Goal: Task Accomplishment & Management: Manage account settings

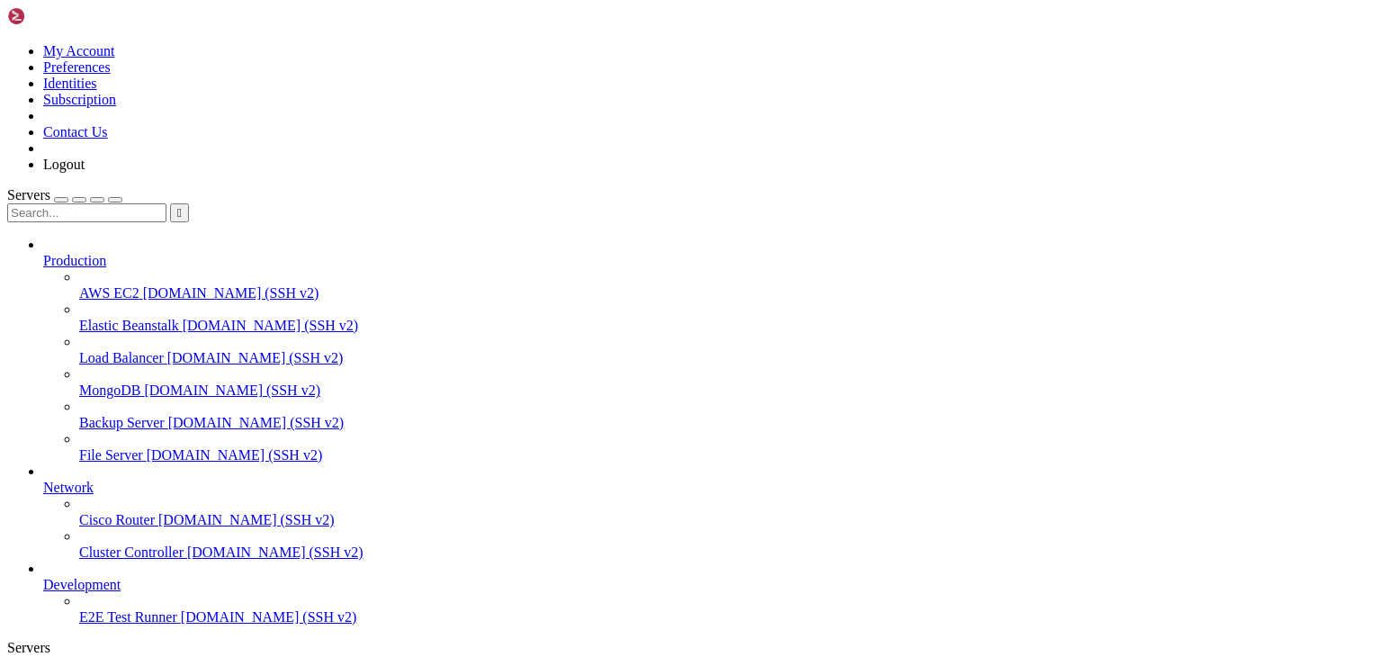
drag, startPoint x: 0, startPoint y: 0, endPoint x: 216, endPoint y: 66, distance: 225.7
click at [79, 200] on div "button" at bounding box center [79, 200] width 0 height 0
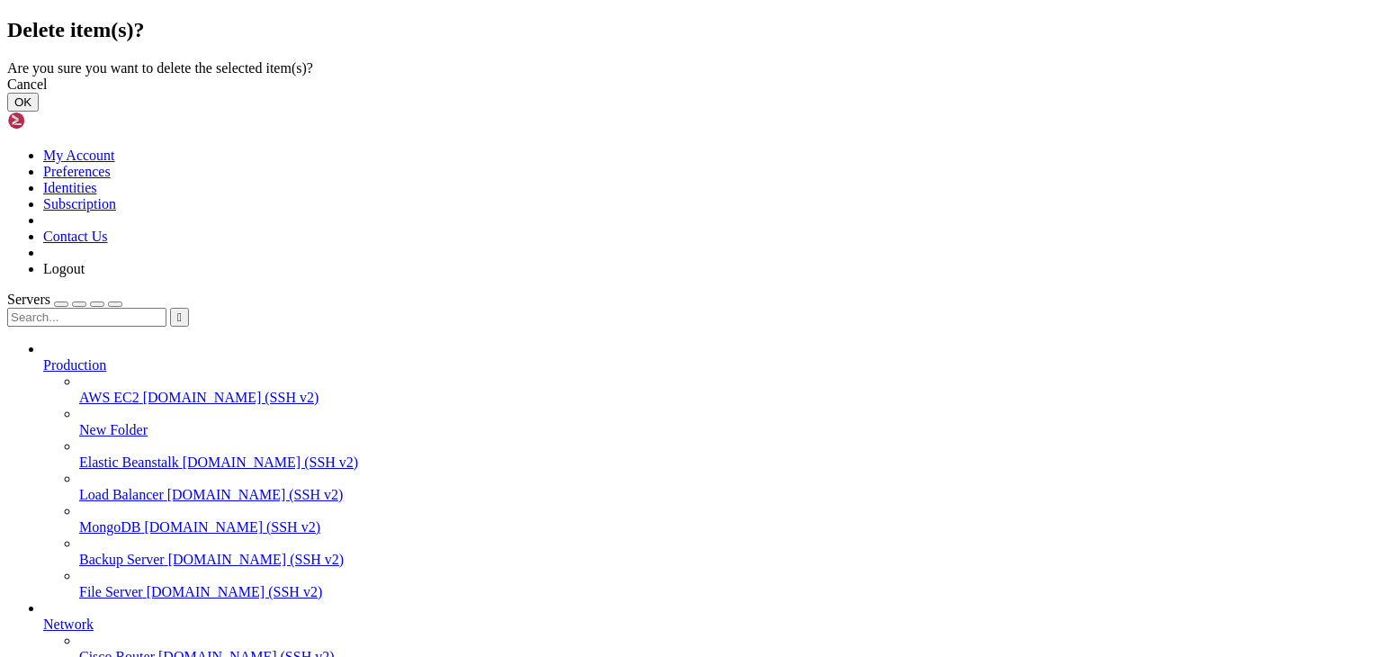
click at [39, 112] on button "OK" at bounding box center [22, 102] width 31 height 19
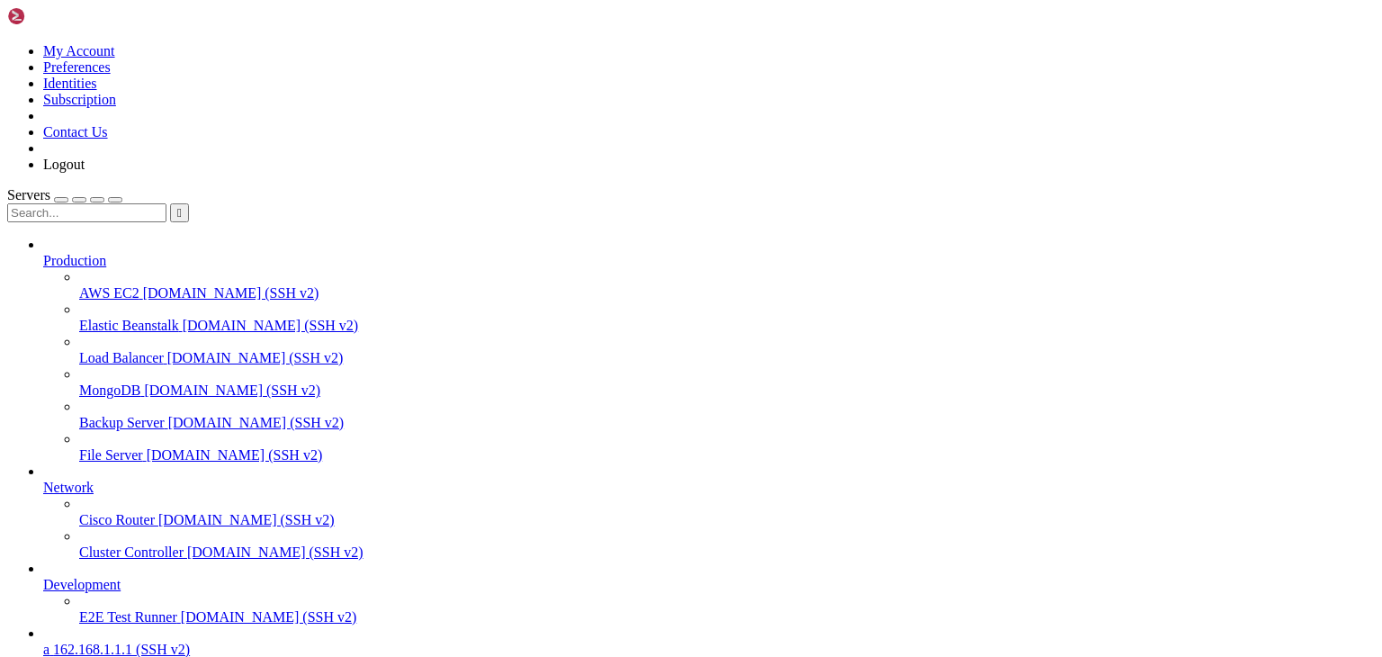
click at [139, 285] on span "AWS EC2" at bounding box center [109, 292] width 60 height 15
click at [132, 318] on span "Elastic Beanstalk" at bounding box center [129, 325] width 100 height 15
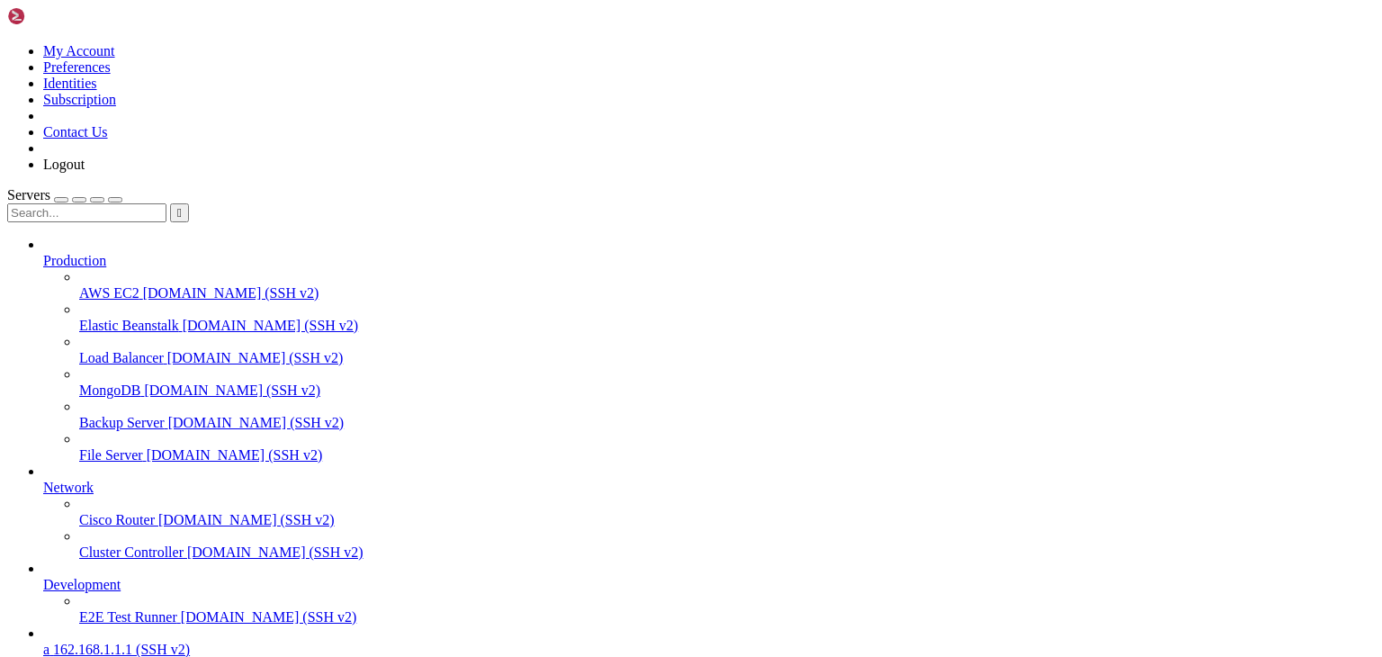
click at [167, 350] on span "[DOMAIN_NAME] (SSH v2)" at bounding box center [255, 357] width 176 height 15
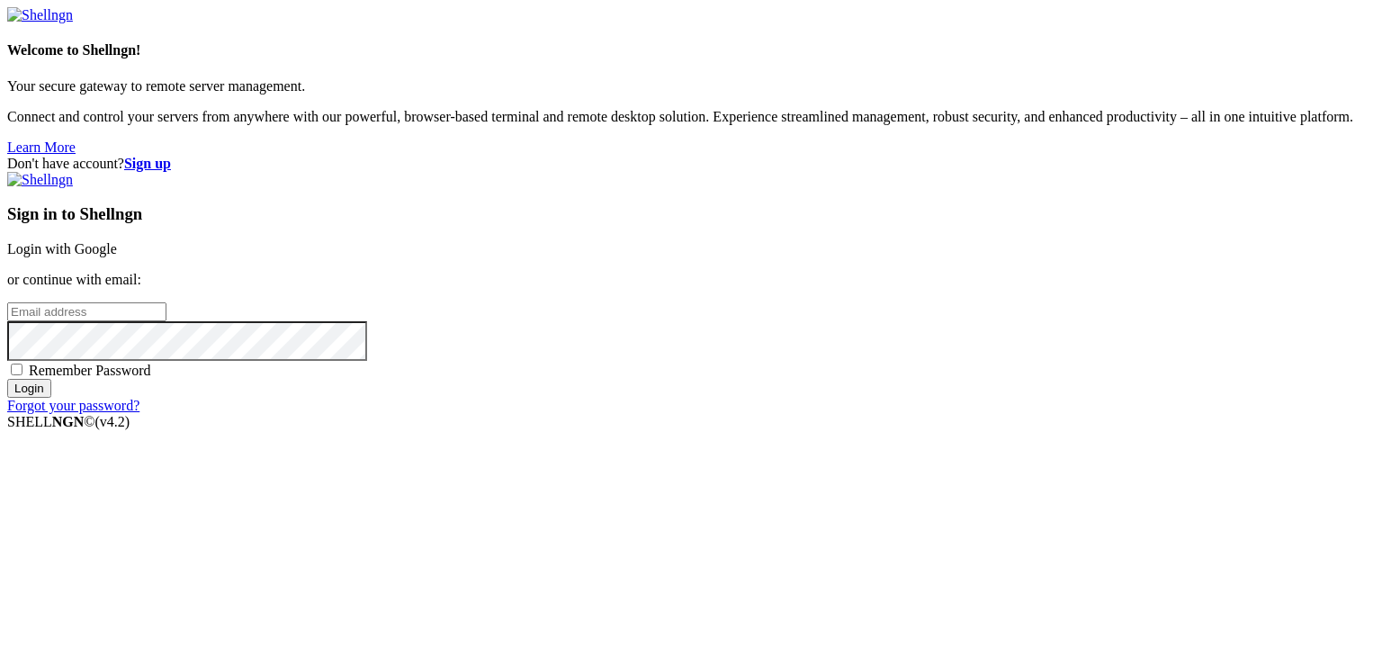
click at [117, 241] on link "Login with Google" at bounding box center [62, 248] width 110 height 15
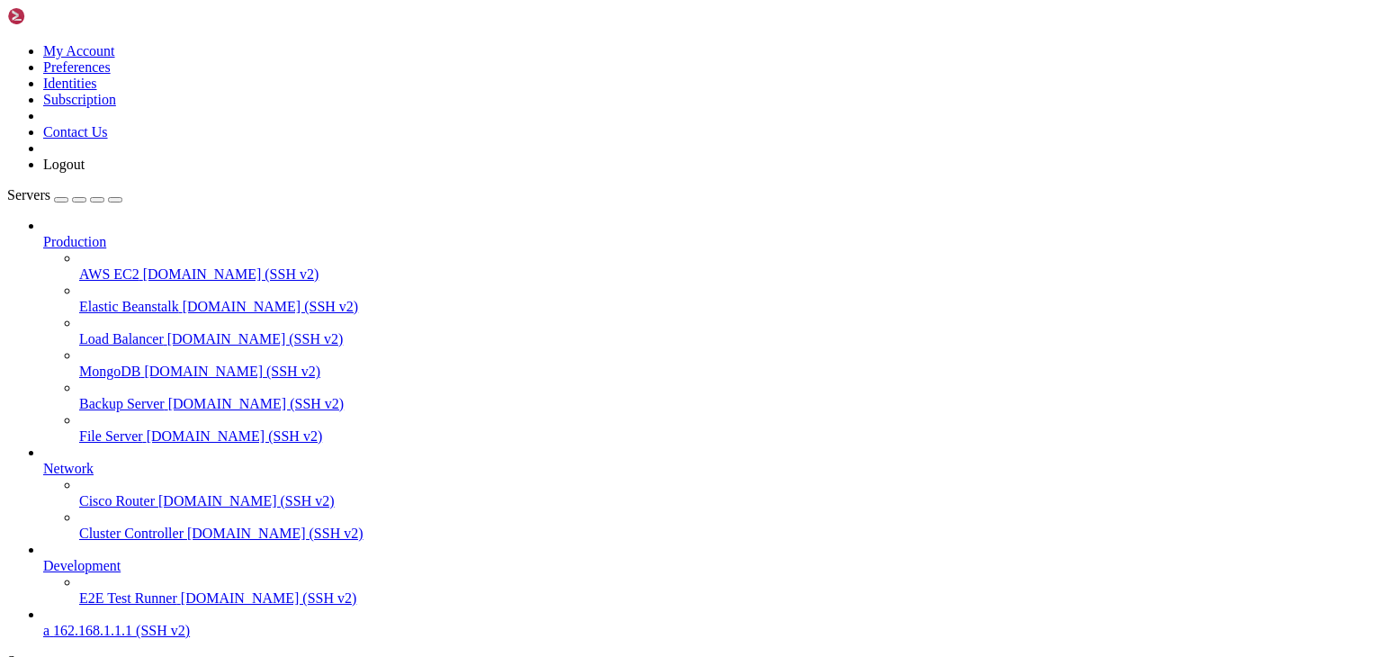
drag, startPoint x: 319, startPoint y: 58, endPoint x: 319, endPoint y: 94, distance: 36.0
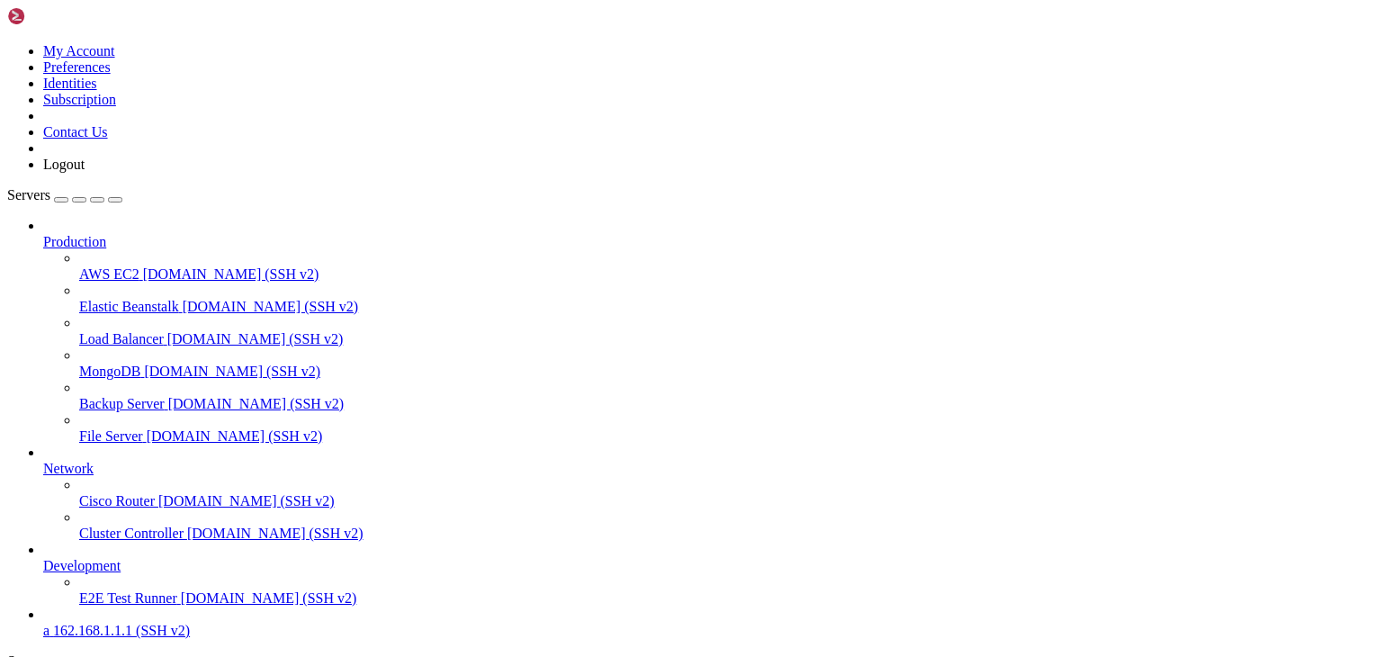
drag, startPoint x: 403, startPoint y: 22, endPoint x: 368, endPoint y: 28, distance: 35.5
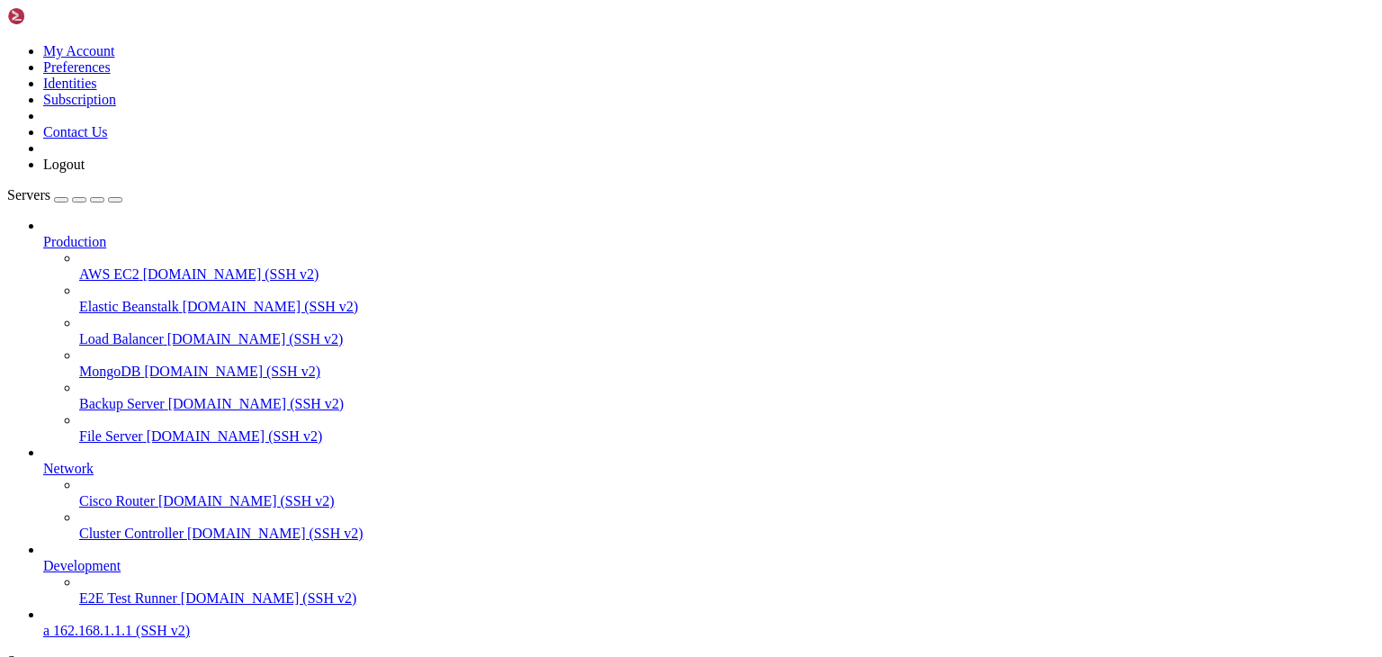
click at [21, 187] on span "Servers" at bounding box center [28, 194] width 43 height 15
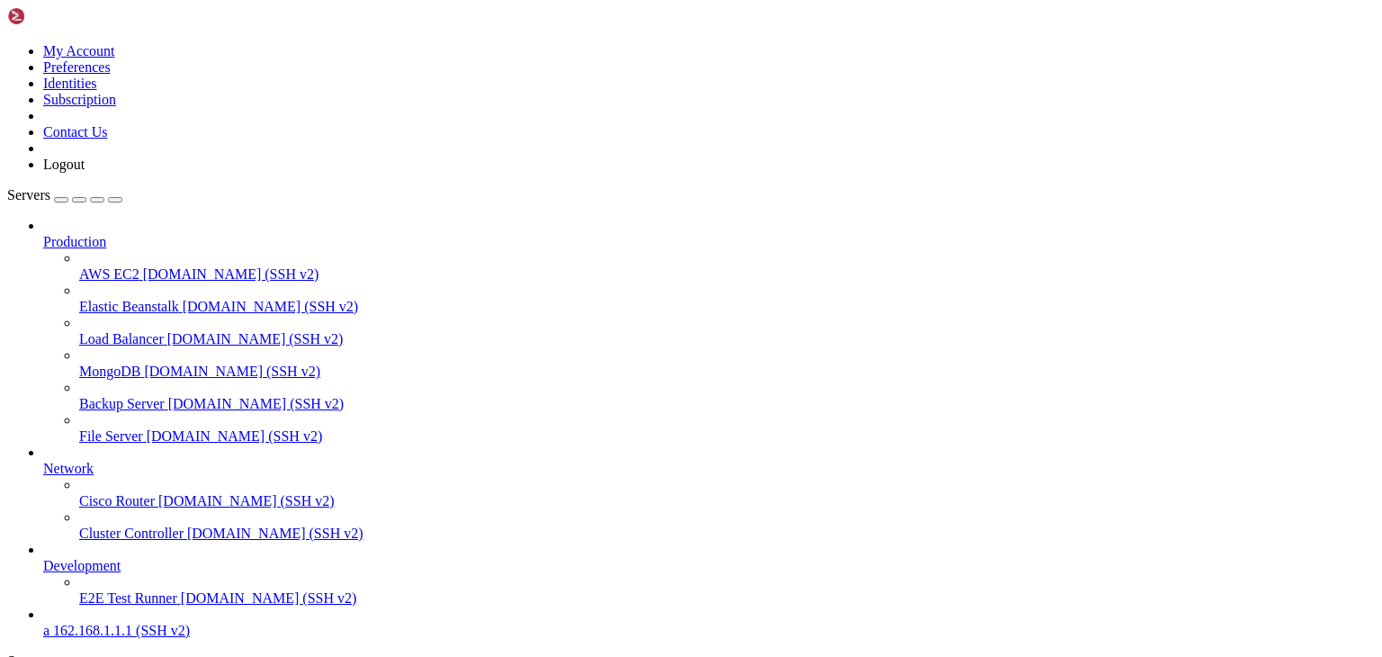
click at [43, 234] on icon at bounding box center [43, 234] width 0 height 0
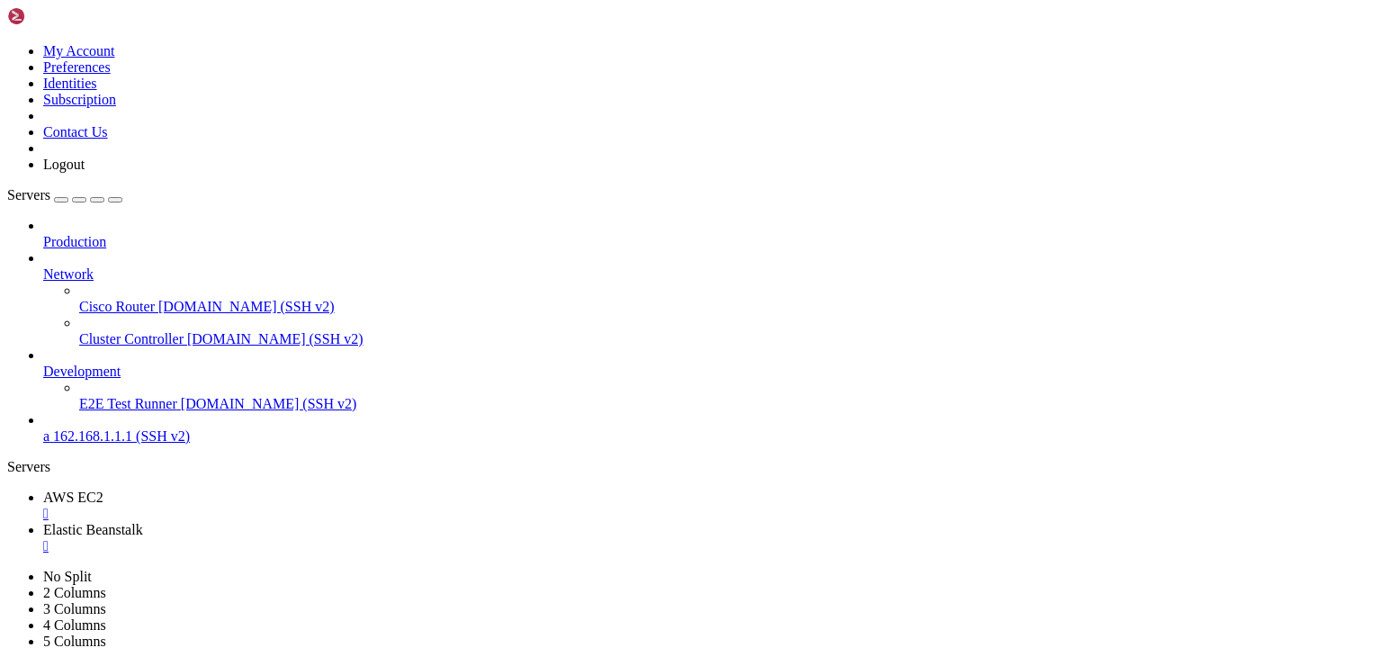
click at [43, 234] on icon at bounding box center [43, 234] width 0 height 0
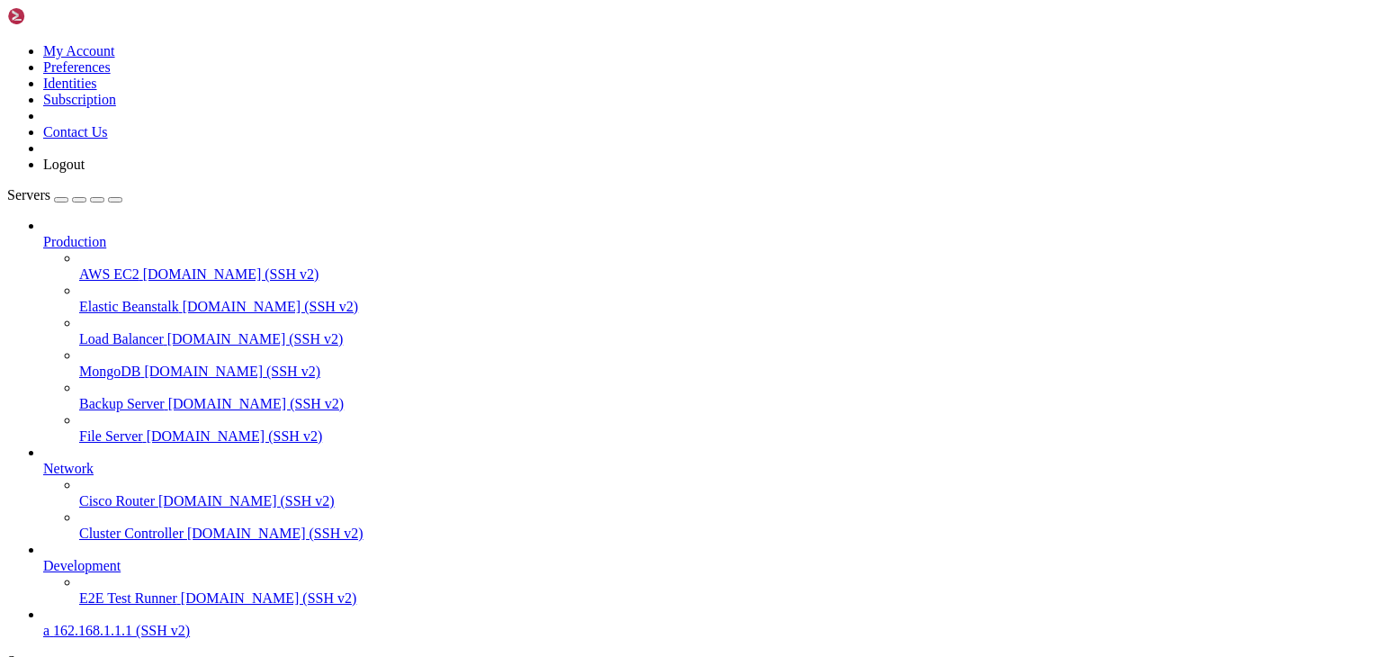
click at [43, 234] on icon at bounding box center [43, 234] width 0 height 0
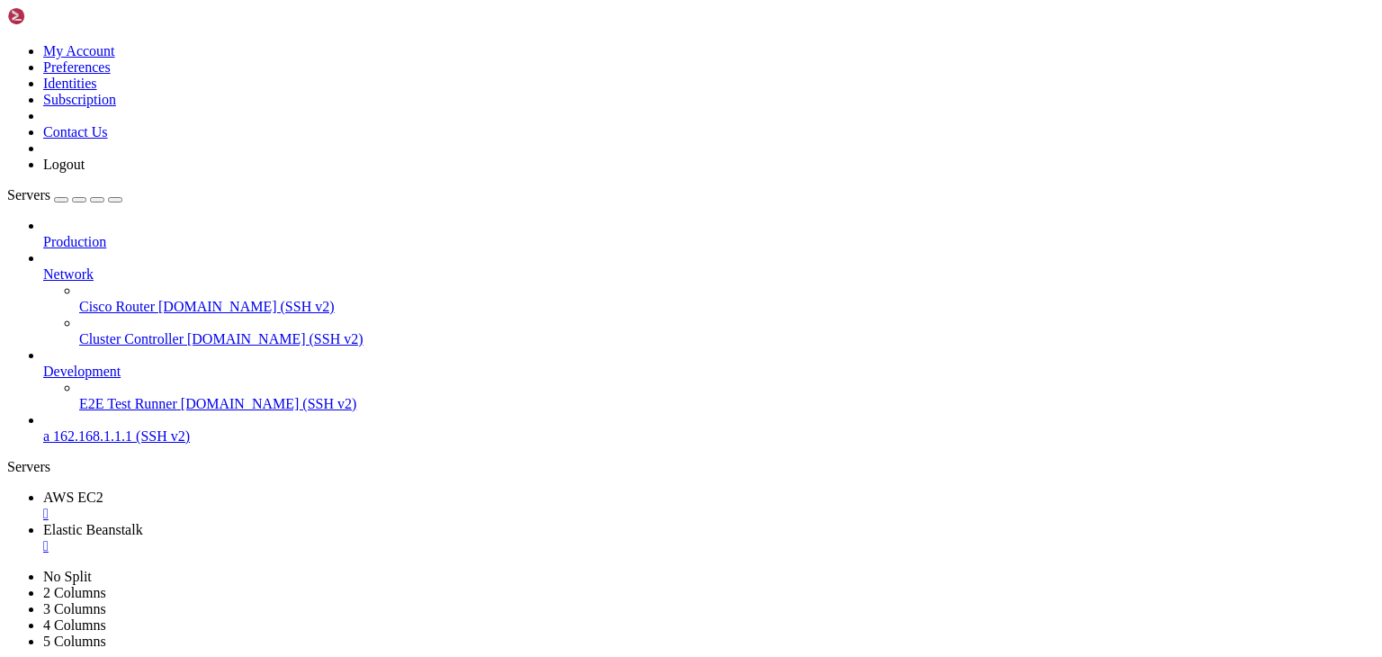
click at [43, 234] on icon at bounding box center [43, 234] width 0 height 0
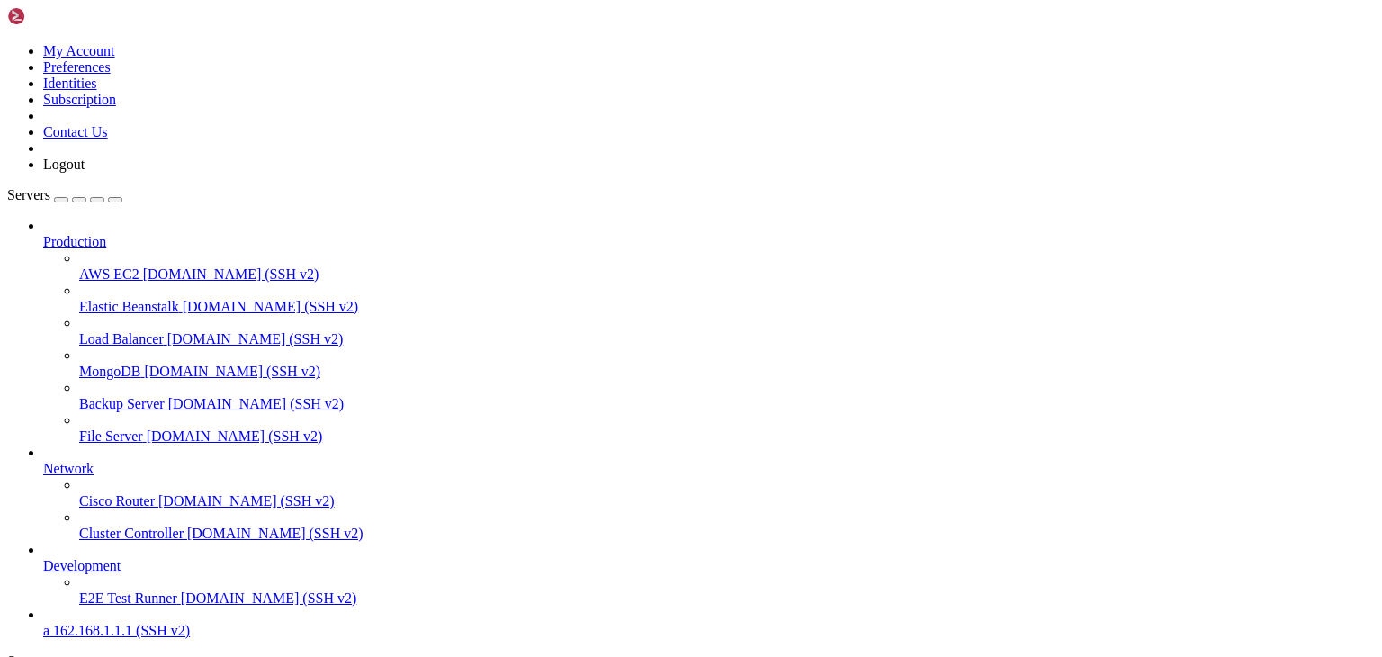
click at [97, 200] on div "button" at bounding box center [97, 200] width 0 height 0
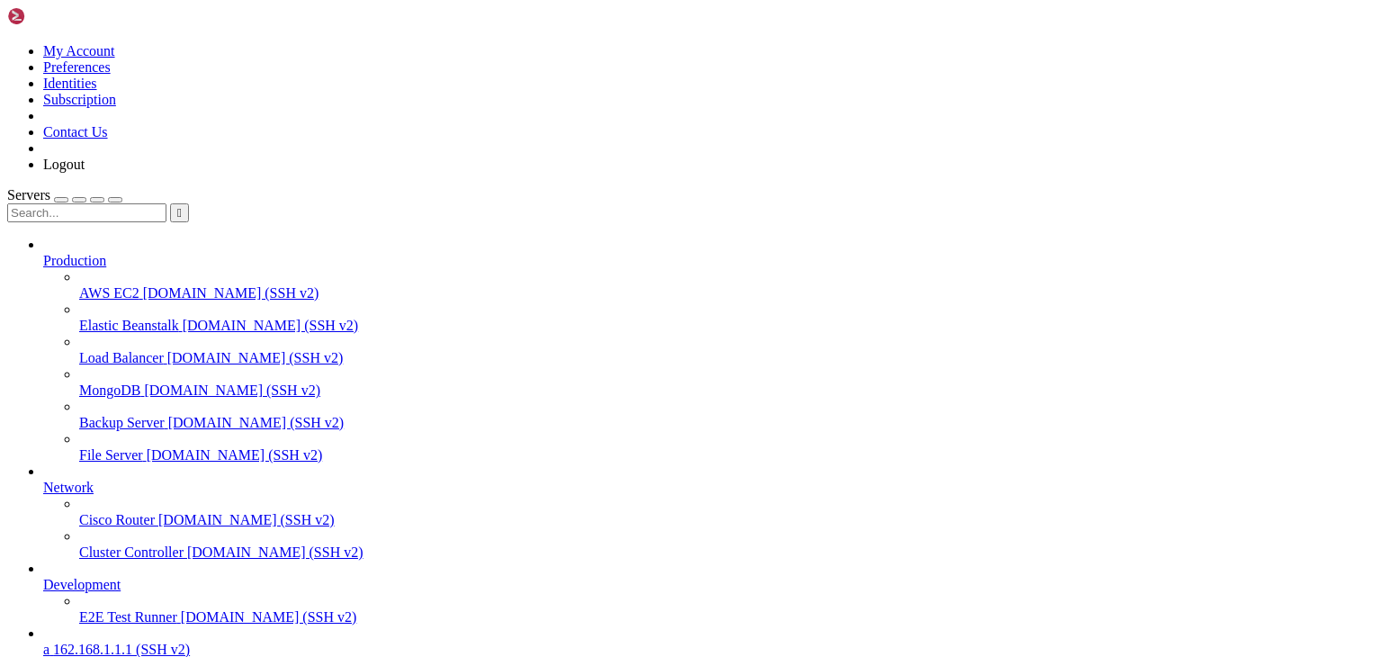
click at [97, 200] on div "button" at bounding box center [97, 200] width 0 height 0
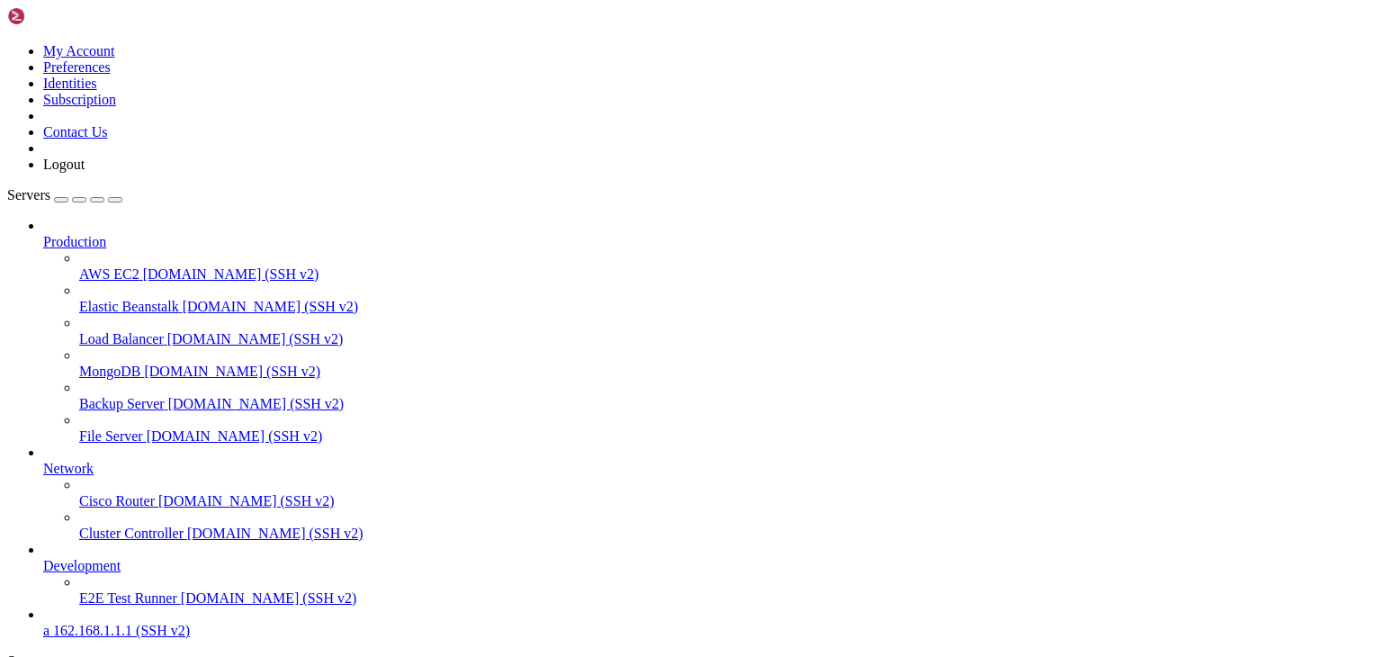
click at [97, 200] on div "button" at bounding box center [97, 200] width 0 height 0
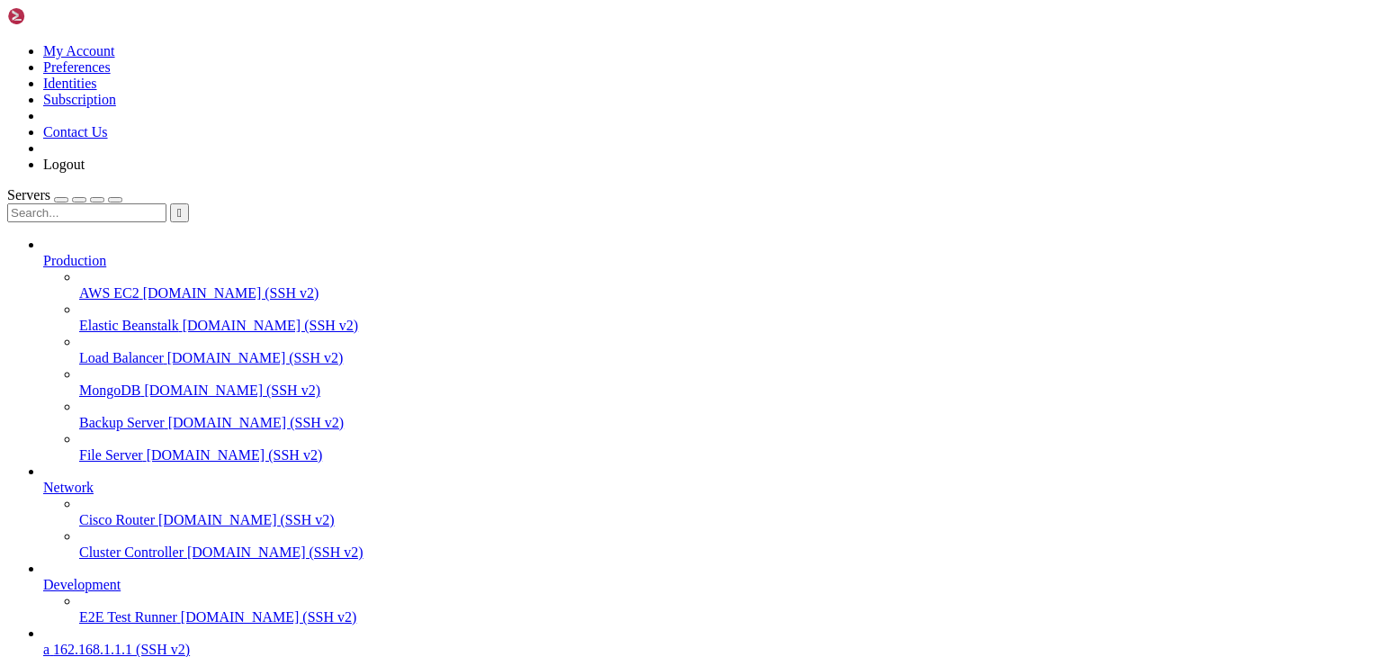
click at [97, 200] on div "button" at bounding box center [97, 200] width 0 height 0
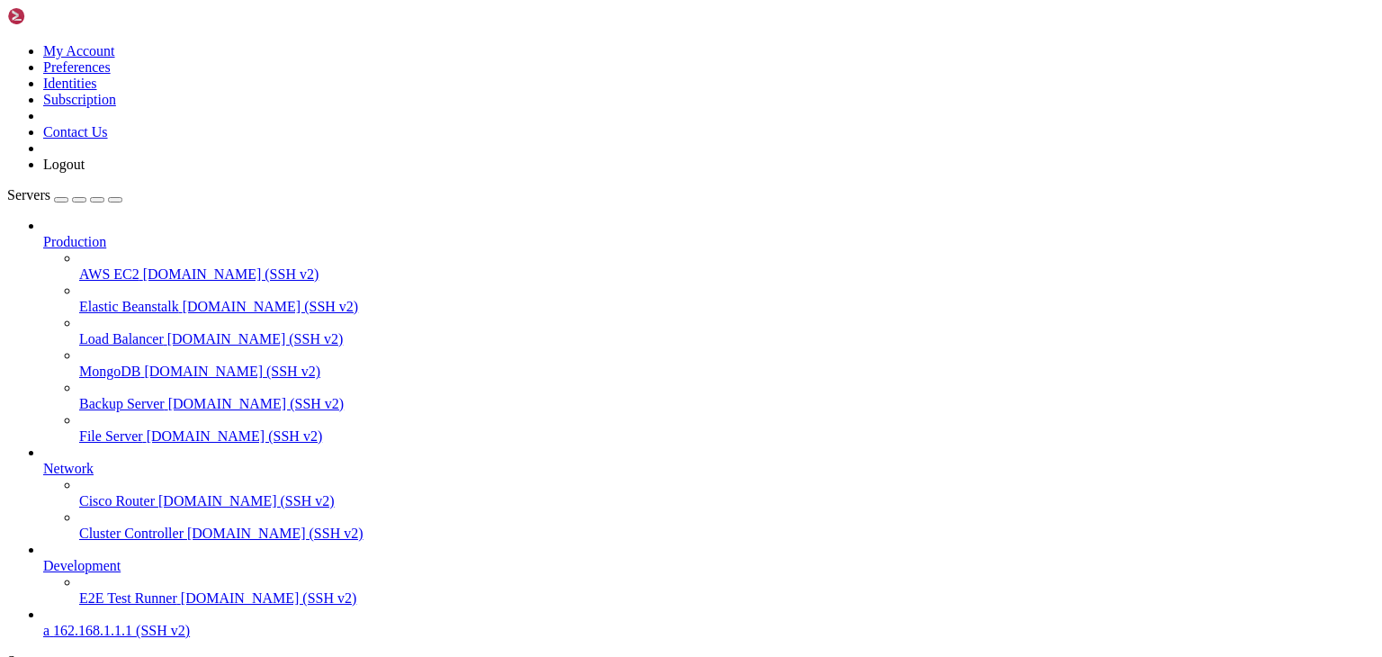
click at [97, 200] on div "button" at bounding box center [97, 200] width 0 height 0
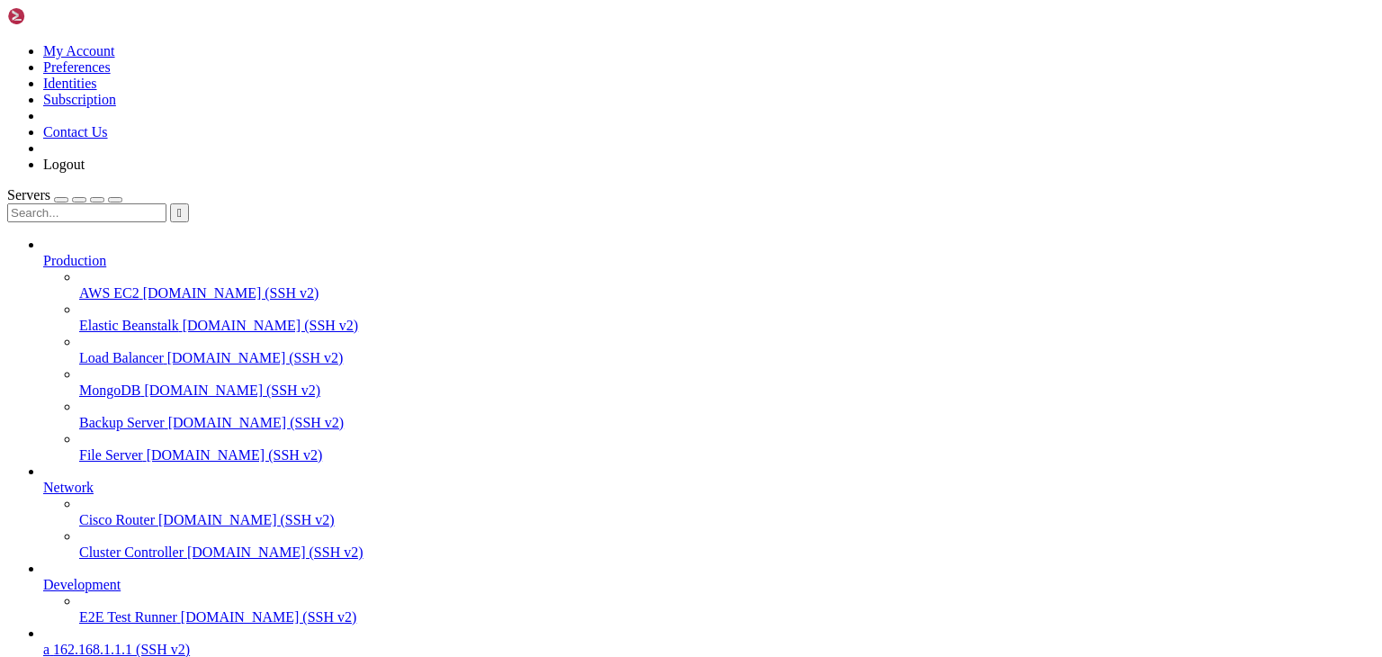
click at [106, 253] on span "Production" at bounding box center [74, 260] width 63 height 15
click at [43, 253] on icon at bounding box center [43, 253] width 0 height 0
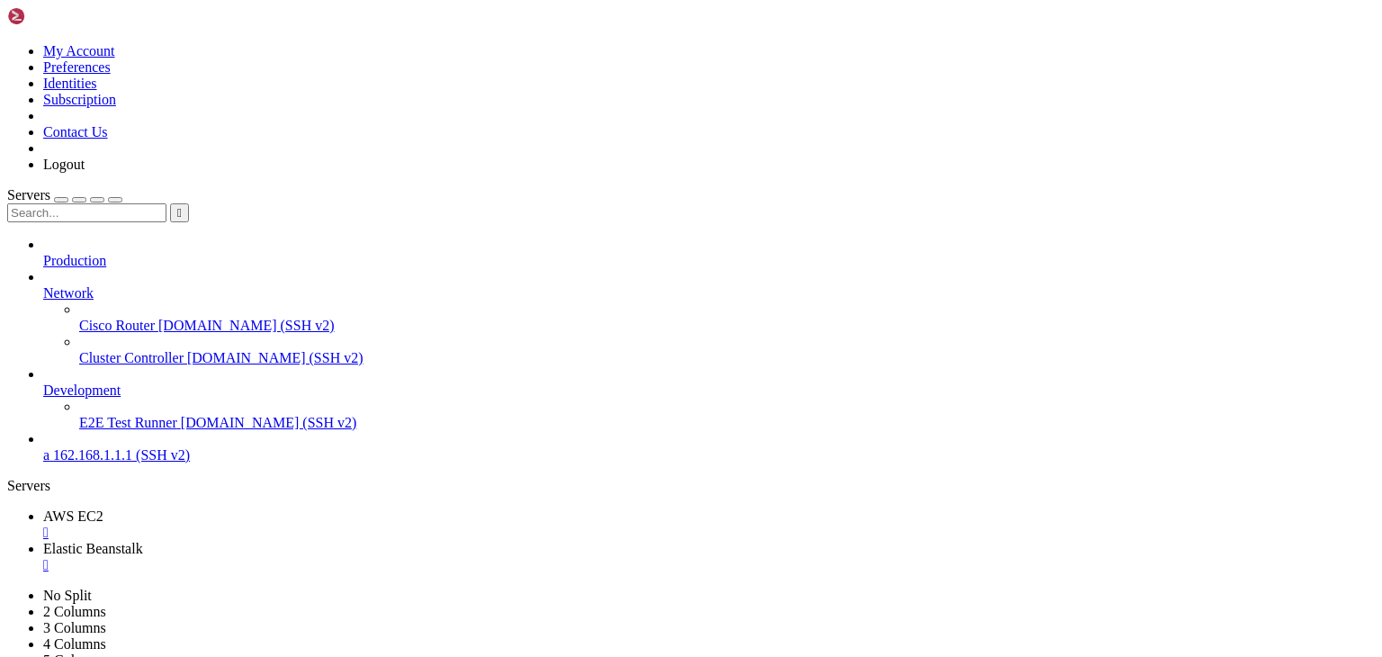
click at [43, 285] on icon at bounding box center [43, 285] width 0 height 0
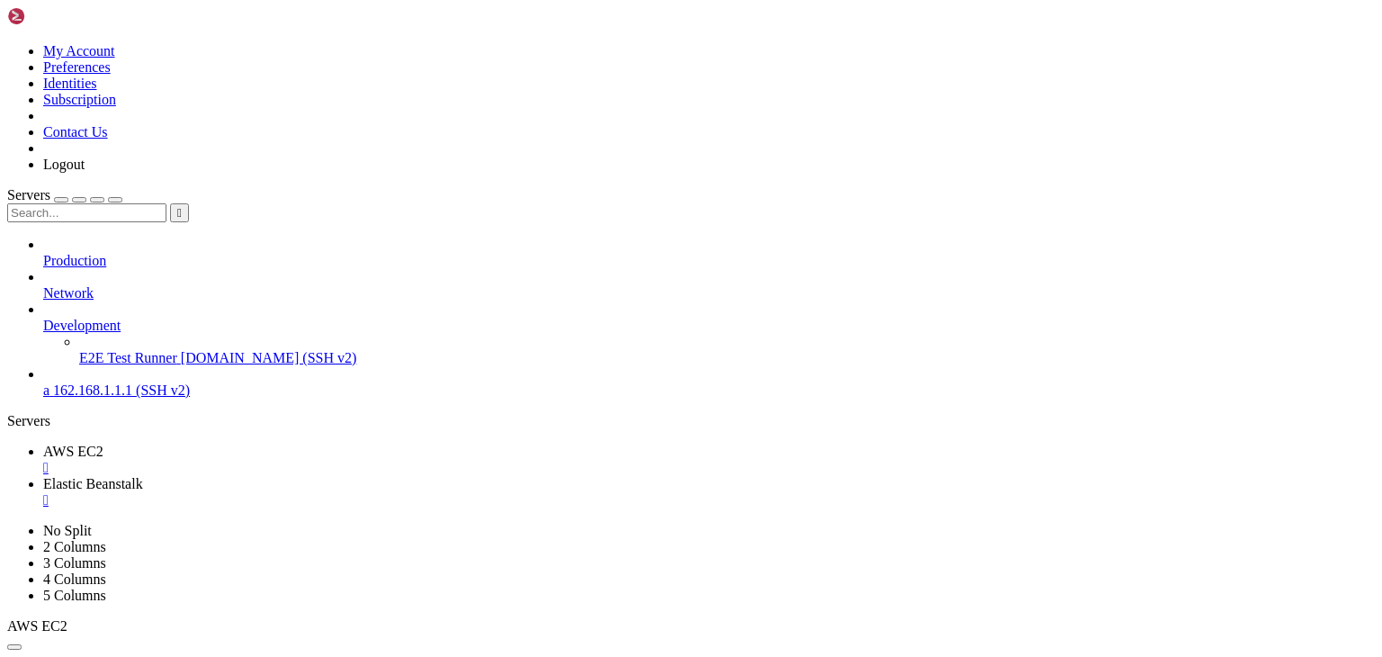
click at [201, 301] on div at bounding box center [709, 309] width 1332 height 16
click at [99, 375] on div "Production Network Development E2E Test Runner [DOMAIN_NAME] (SSH v2) a 162.168…" at bounding box center [691, 318] width 1368 height 162
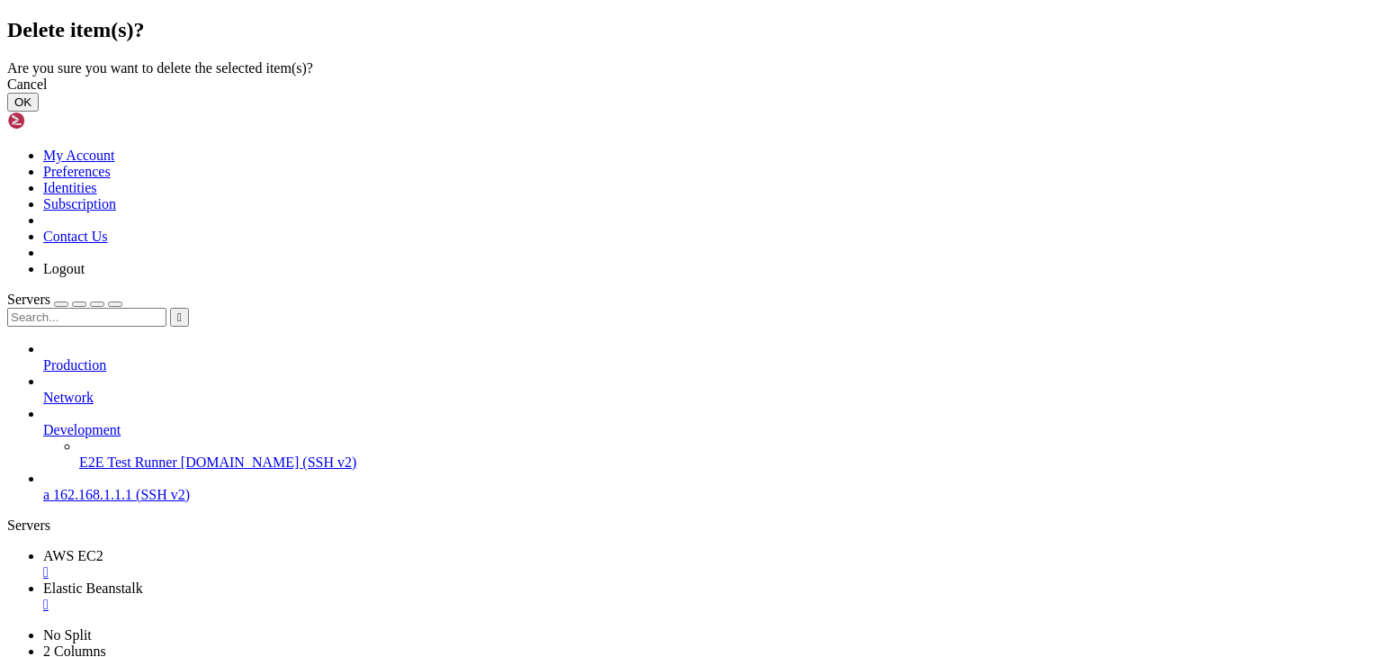
click at [39, 112] on button "OK" at bounding box center [22, 102] width 31 height 19
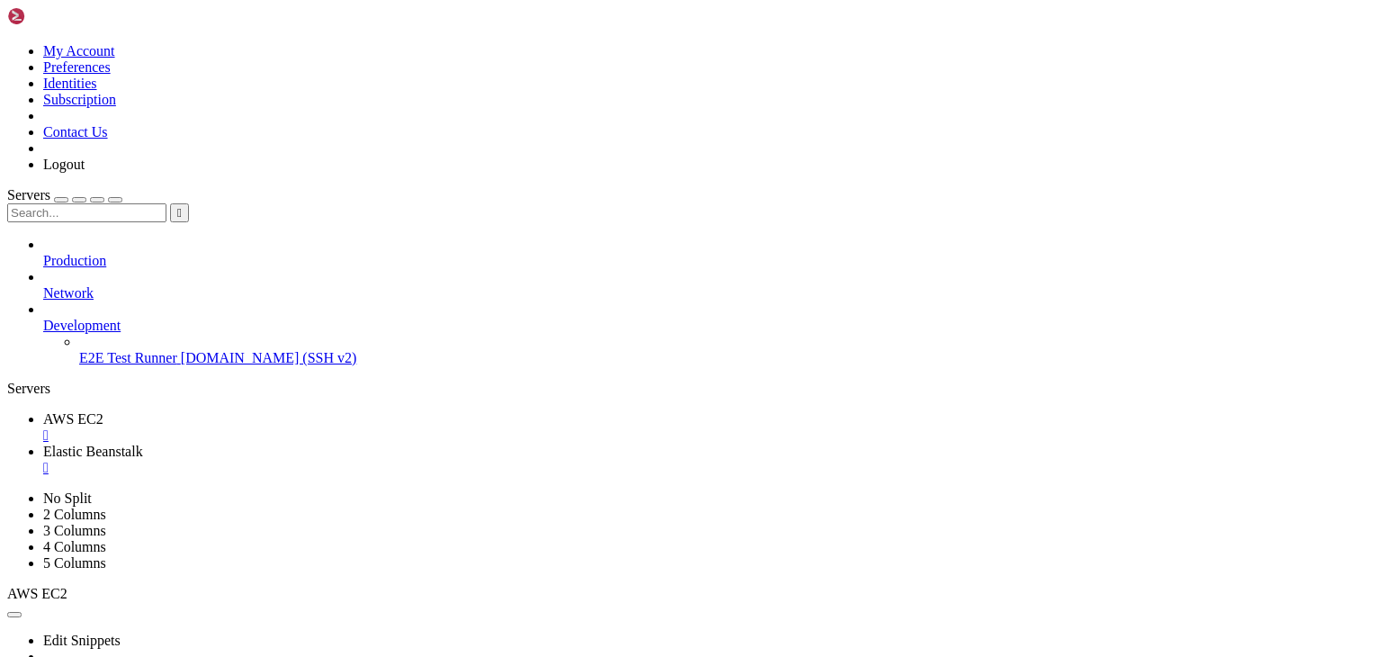
click at [79, 200] on div "button" at bounding box center [79, 200] width 0 height 0
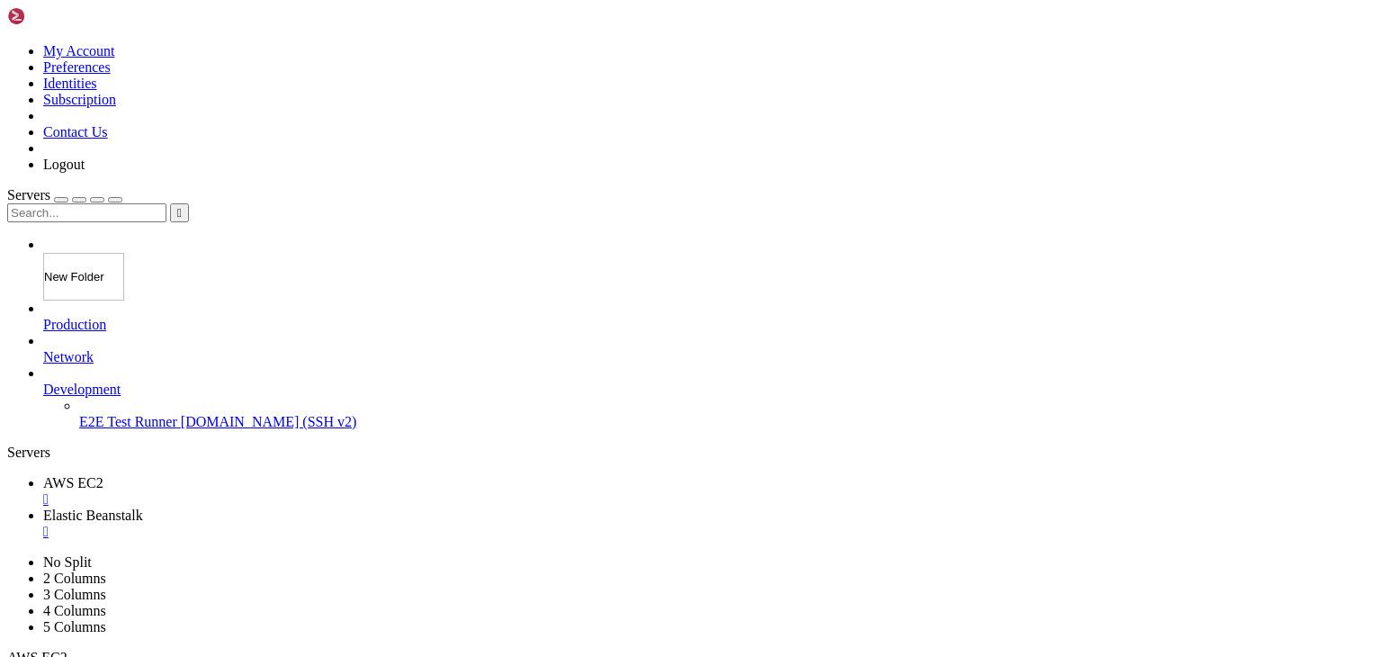
click at [122, 430] on div "Servers  New Folder Production Network Development E2E Test Runner [DOMAIN_NAM…" at bounding box center [691, 308] width 1368 height 243
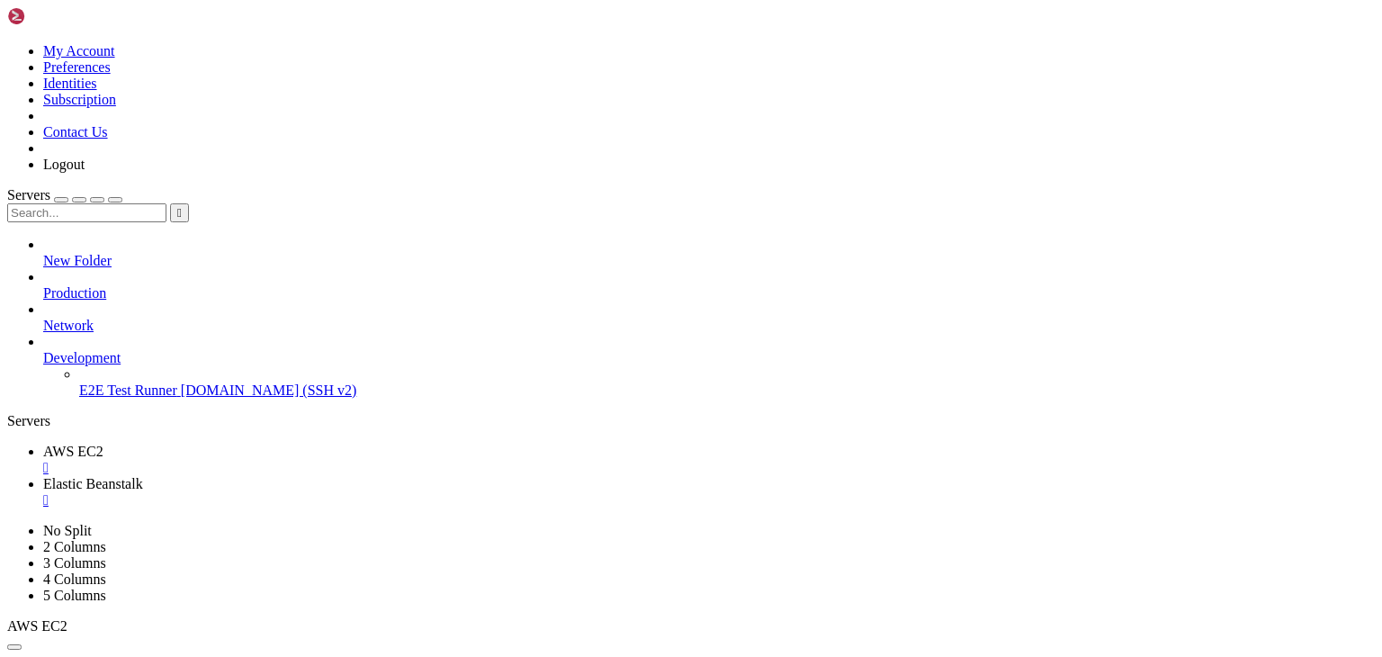
drag, startPoint x: 223, startPoint y: 173, endPoint x: 255, endPoint y: 260, distance: 92.8
click at [255, 260] on div "My Account Preferences Identities Subscription Contact Us Logout Servers  New …" at bounding box center [691, 505] width 1368 height 996
